Goal: Contribute content

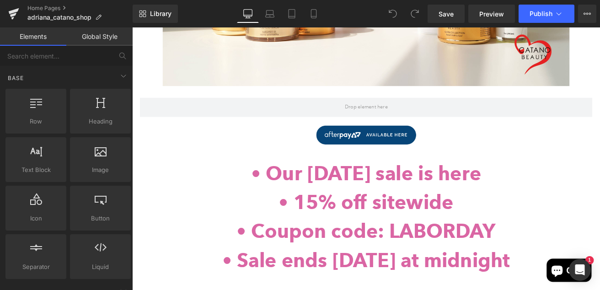
scroll to position [489, 0]
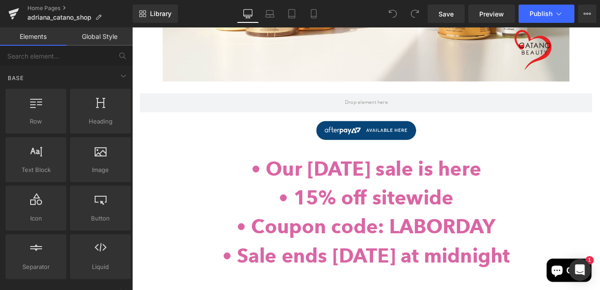
click at [365, 264] on div "•⁠ ⁠⁠Coupon code: LABORDAY" at bounding box center [408, 263] width 553 height 34
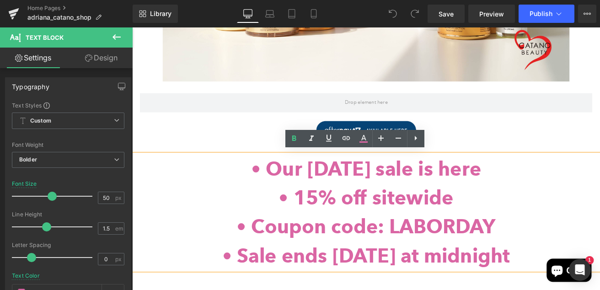
drag, startPoint x: 316, startPoint y: 185, endPoint x: 585, endPoint y: 291, distance: 288.9
click at [585, 289] on div "•⁠ ⁠Our [DATE] sale is here •⁠ ⁠⁠15% off sitewide •⁠ ⁠⁠Coupon code: LABORDAY •⁠…" at bounding box center [408, 245] width 553 height 137
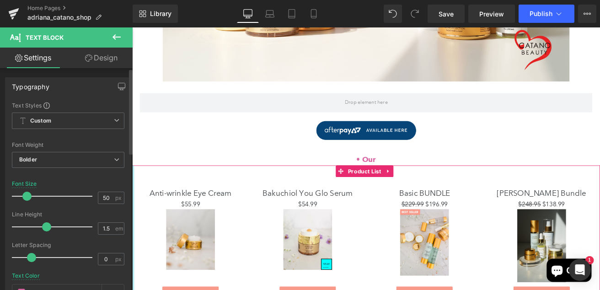
drag, startPoint x: 50, startPoint y: 195, endPoint x: 26, endPoint y: 196, distance: 23.8
click at [26, 196] on span at bounding box center [26, 196] width 9 height 9
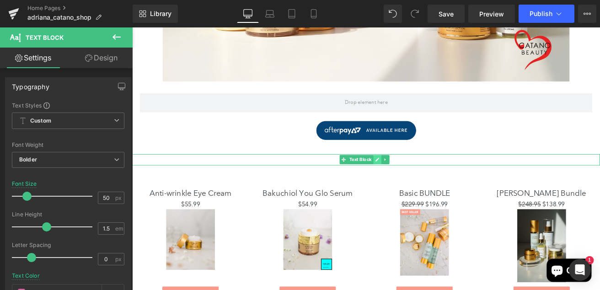
click at [422, 184] on link at bounding box center [422, 183] width 10 height 11
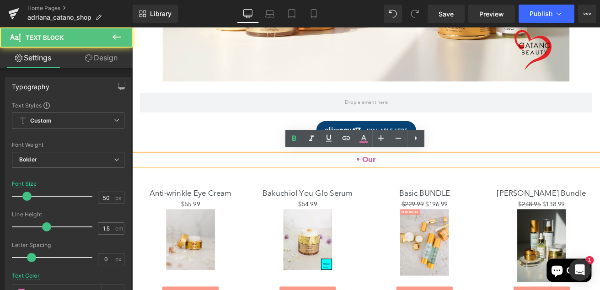
click at [422, 184] on div "•⁠ ⁠Our" at bounding box center [408, 183] width 553 height 13
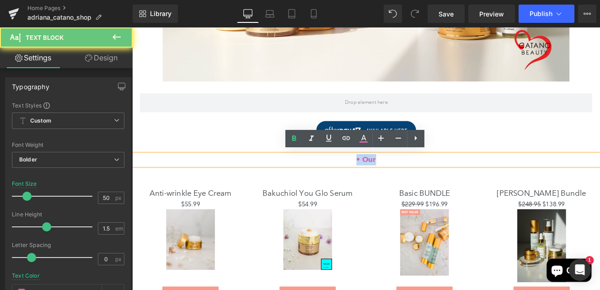
click at [422, 184] on div "•⁠ ⁠Our" at bounding box center [408, 183] width 553 height 13
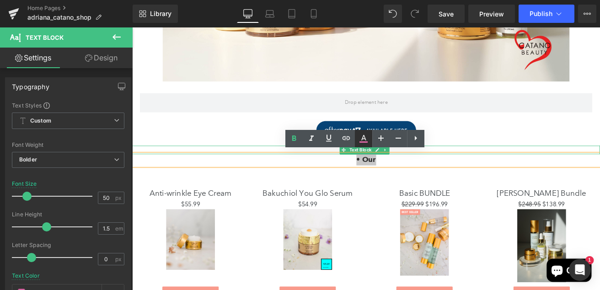
click at [363, 137] on icon at bounding box center [363, 137] width 5 height 5
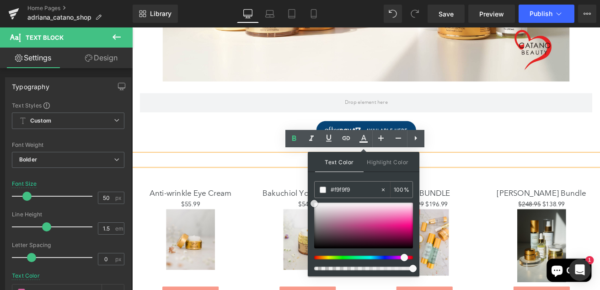
drag, startPoint x: 374, startPoint y: 220, endPoint x: 310, endPoint y: 205, distance: 66.2
click at [310, 205] on div "Text Color Highlight Color #333333 #da66a4 100 % transparent 0 %" at bounding box center [364, 214] width 112 height 124
drag, startPoint x: 315, startPoint y: 205, endPoint x: 309, endPoint y: 198, distance: 9.1
click at [309, 198] on div "Text Color Highlight Color #333333 #da66a4 100 % transparent 0 %" at bounding box center [364, 214] width 112 height 124
click at [500, 182] on div "•⁠ ⁠Our" at bounding box center [408, 183] width 553 height 13
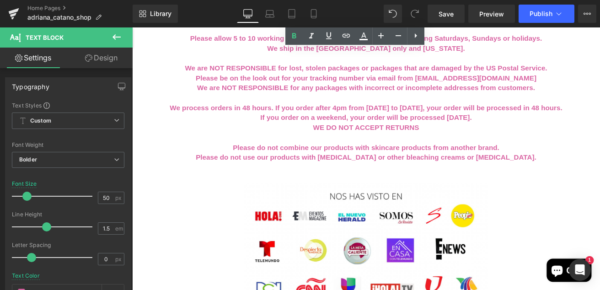
scroll to position [2135, 0]
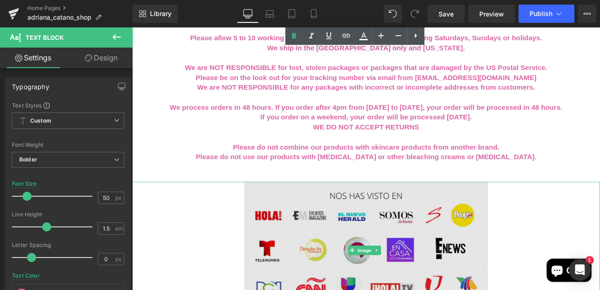
click at [477, 288] on img at bounding box center [409, 291] width 288 height 162
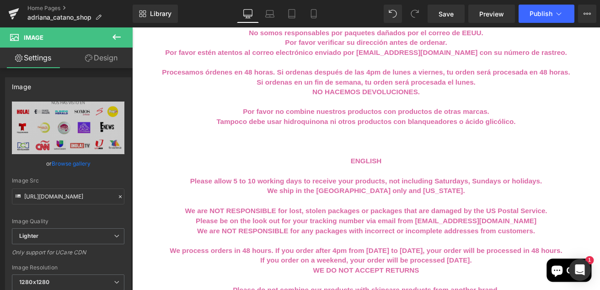
drag, startPoint x: 576, startPoint y: 263, endPoint x: 500, endPoint y: 273, distance: 76.2
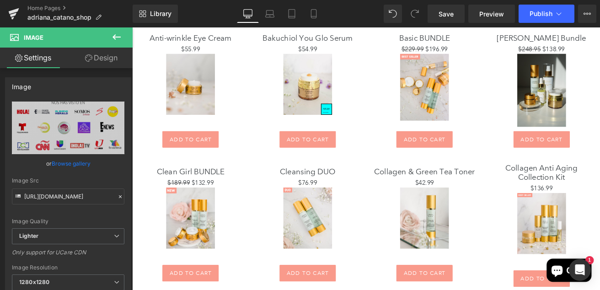
scroll to position [612, 0]
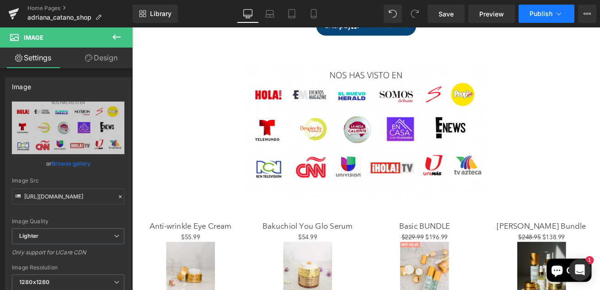
click at [543, 6] on button "Publish" at bounding box center [547, 14] width 56 height 18
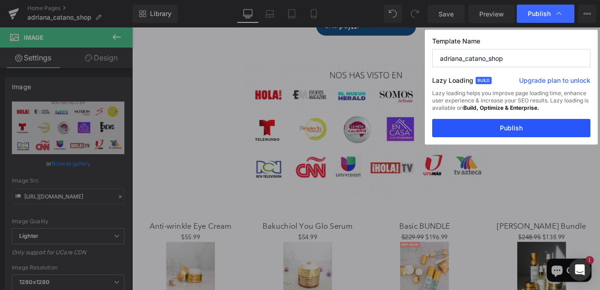
click at [498, 129] on button "Publish" at bounding box center [511, 128] width 158 height 18
